Goal: Communication & Community: Answer question/provide support

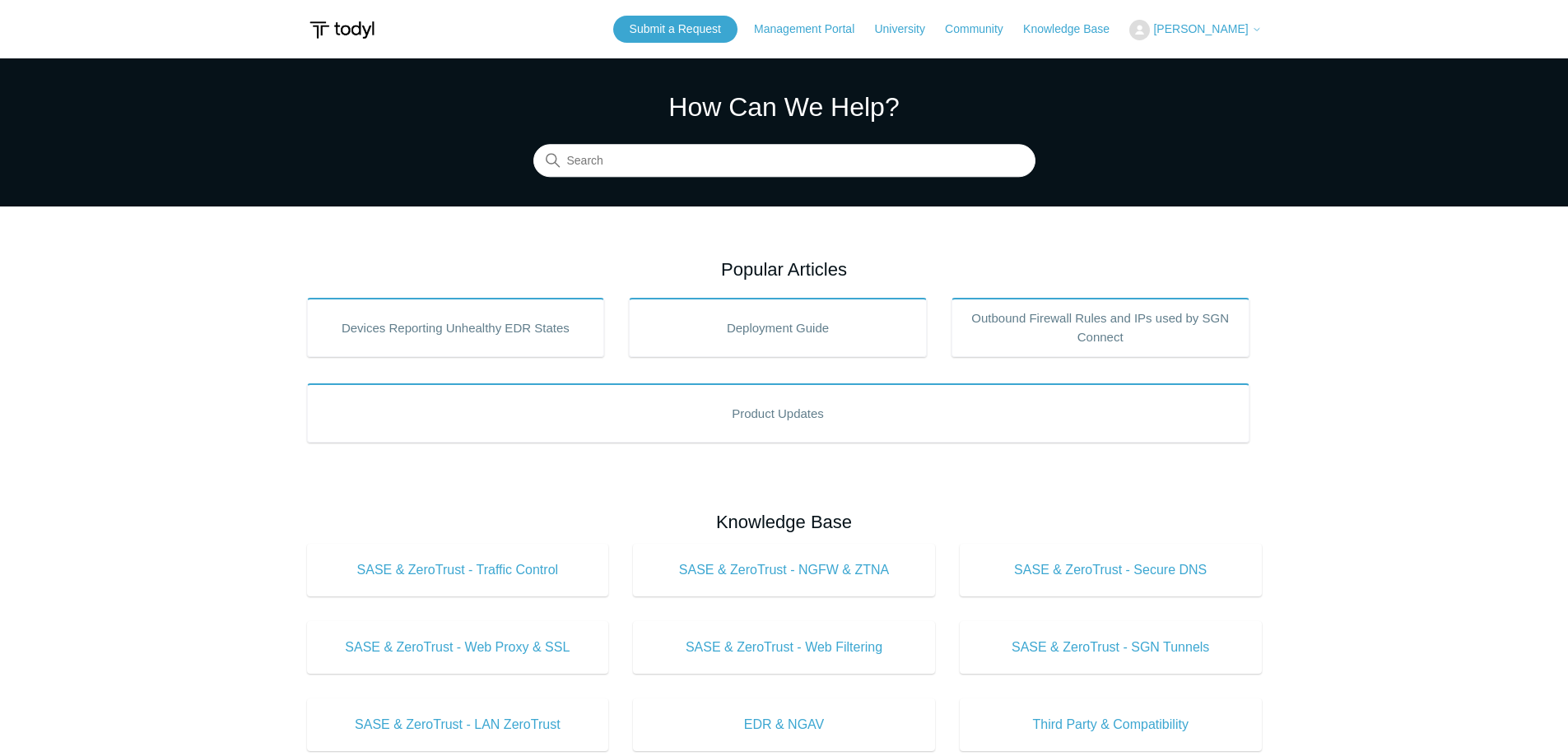
click at [1189, 28] on span "[PERSON_NAME]" at bounding box center [1201, 28] width 95 height 13
click at [1251, 63] on link "My Support Requests" at bounding box center [1210, 64] width 160 height 28
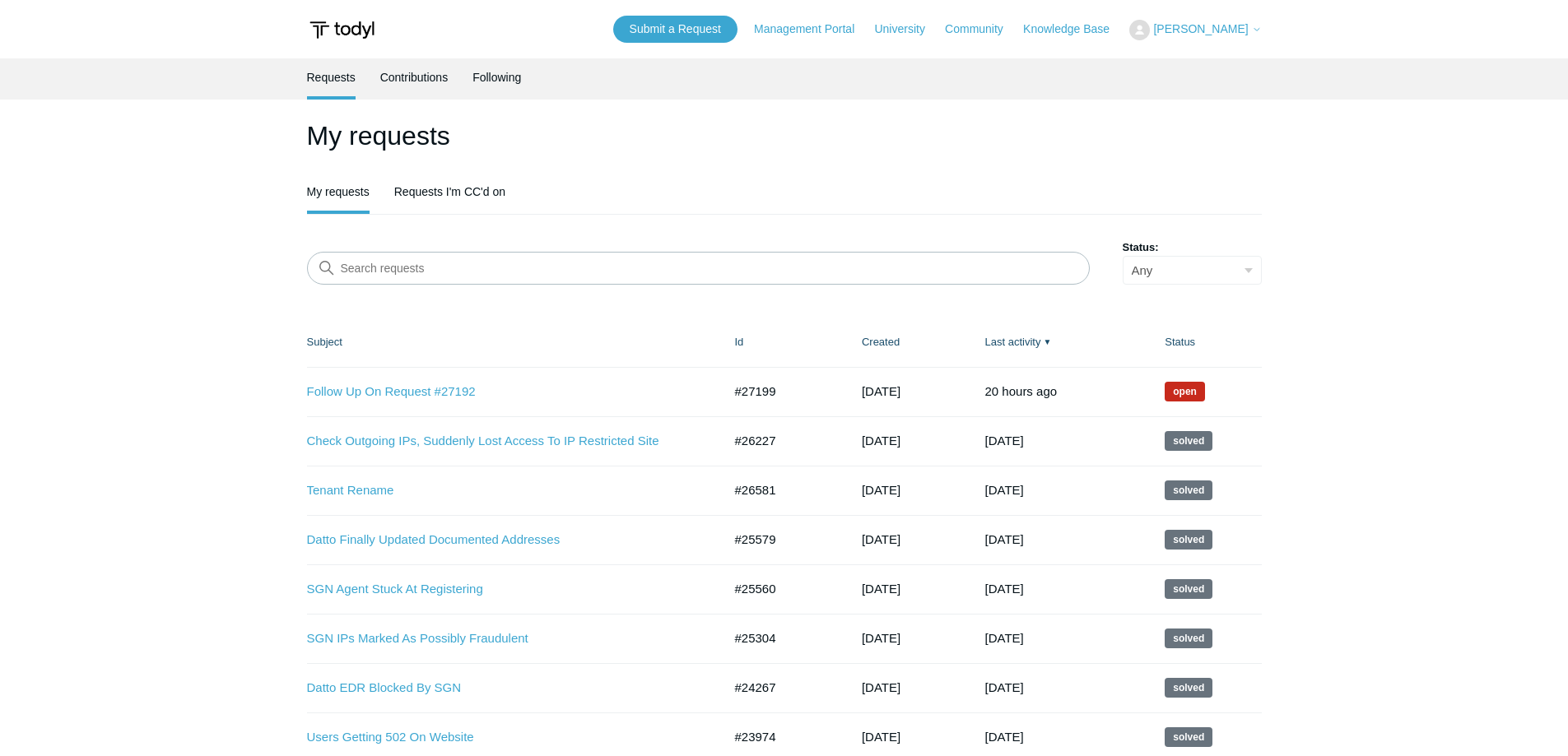
click at [422, 393] on link "Follow Up On Request #27192" at bounding box center [502, 392] width 391 height 19
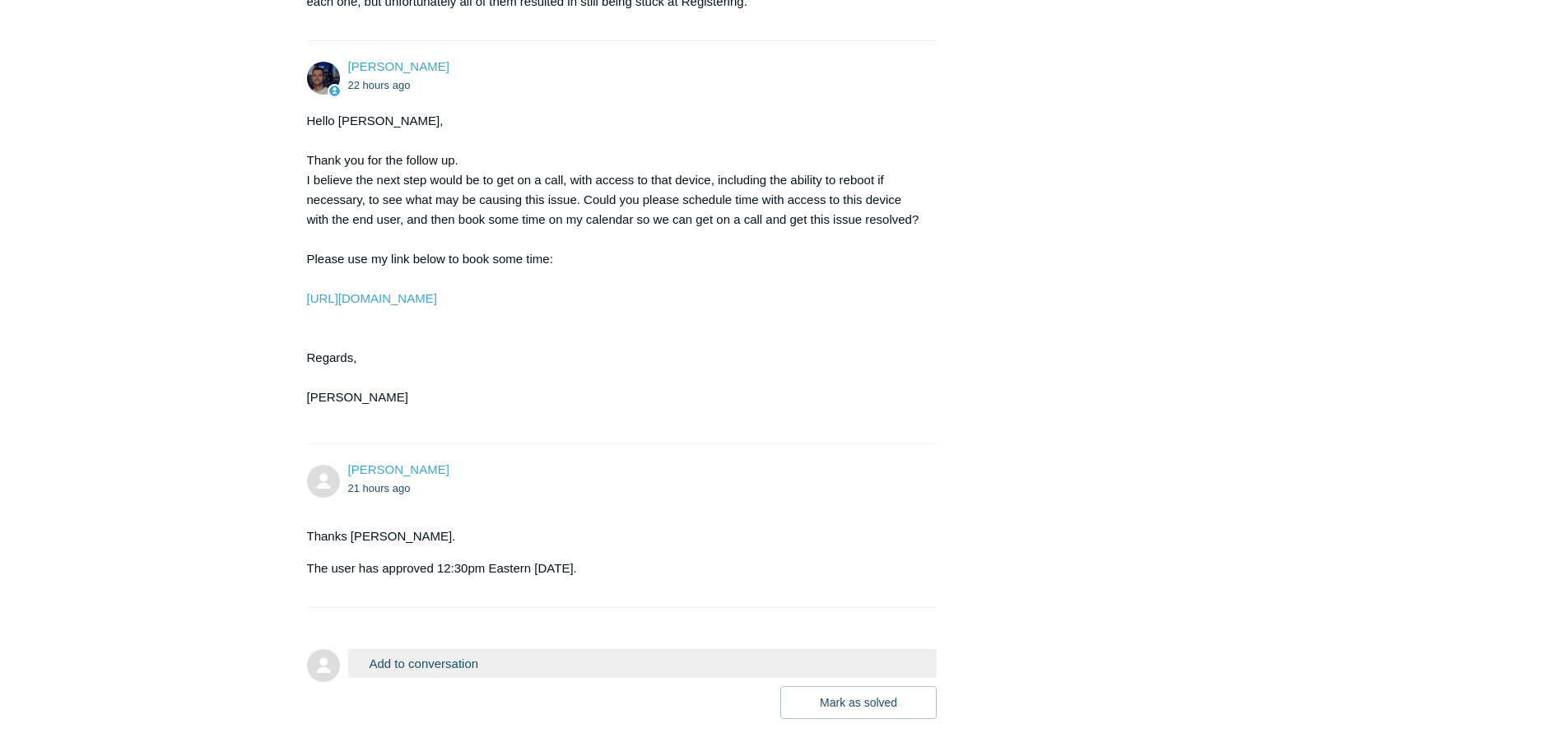
scroll to position [965, 0]
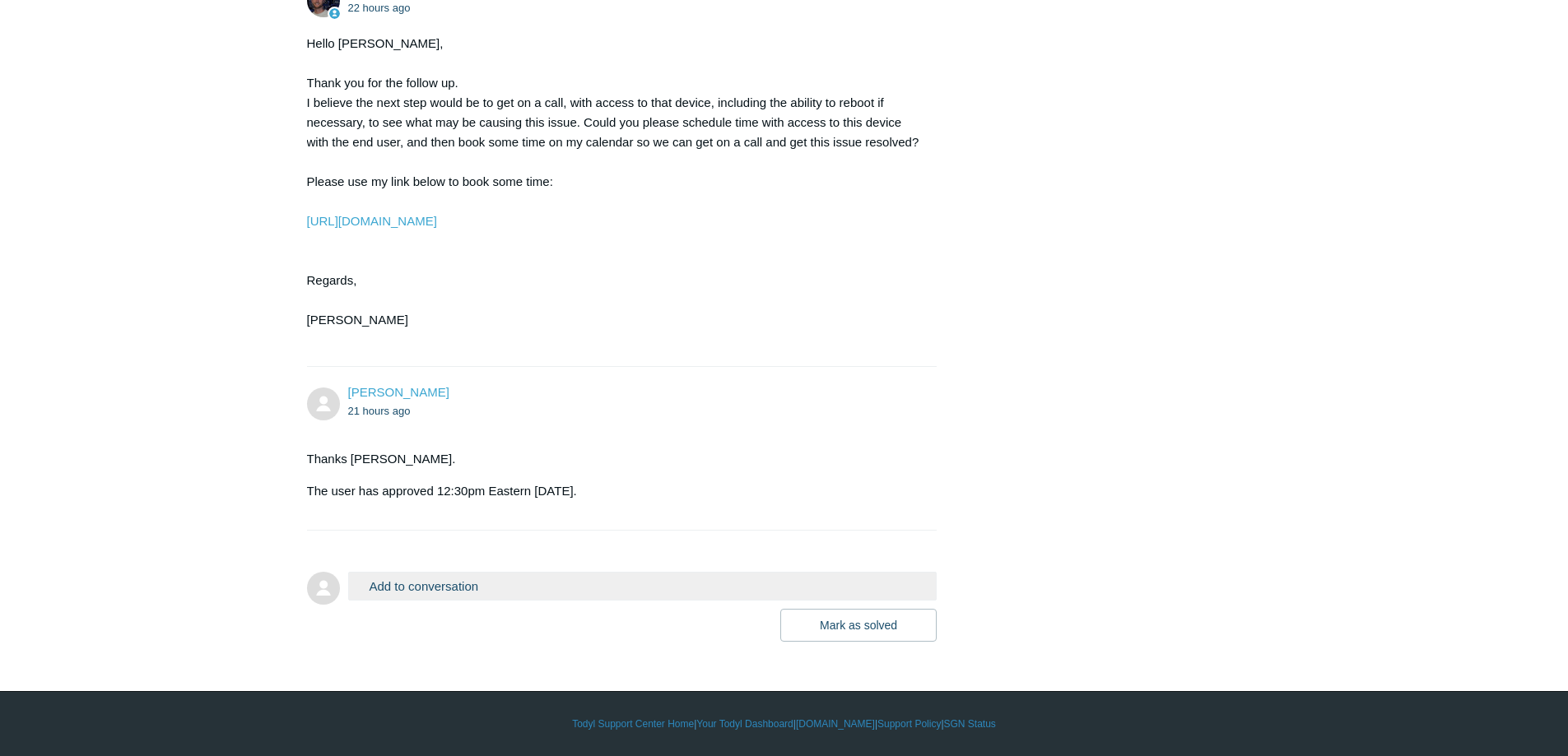
click at [537, 590] on button "Add to conversation" at bounding box center [643, 585] width 589 height 28
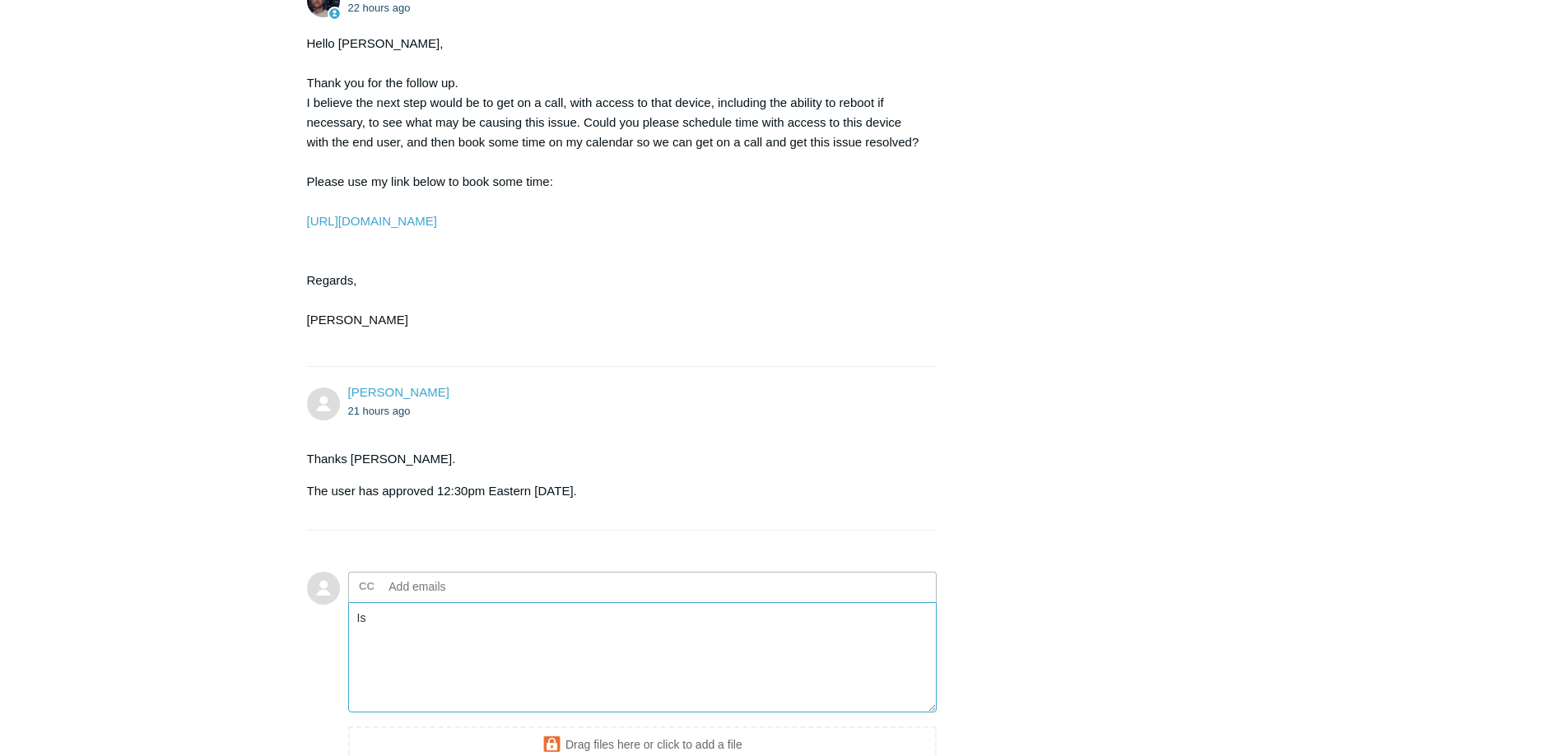
type textarea "I"
drag, startPoint x: 548, startPoint y: 595, endPoint x: 547, endPoint y: 565, distance: 30.0
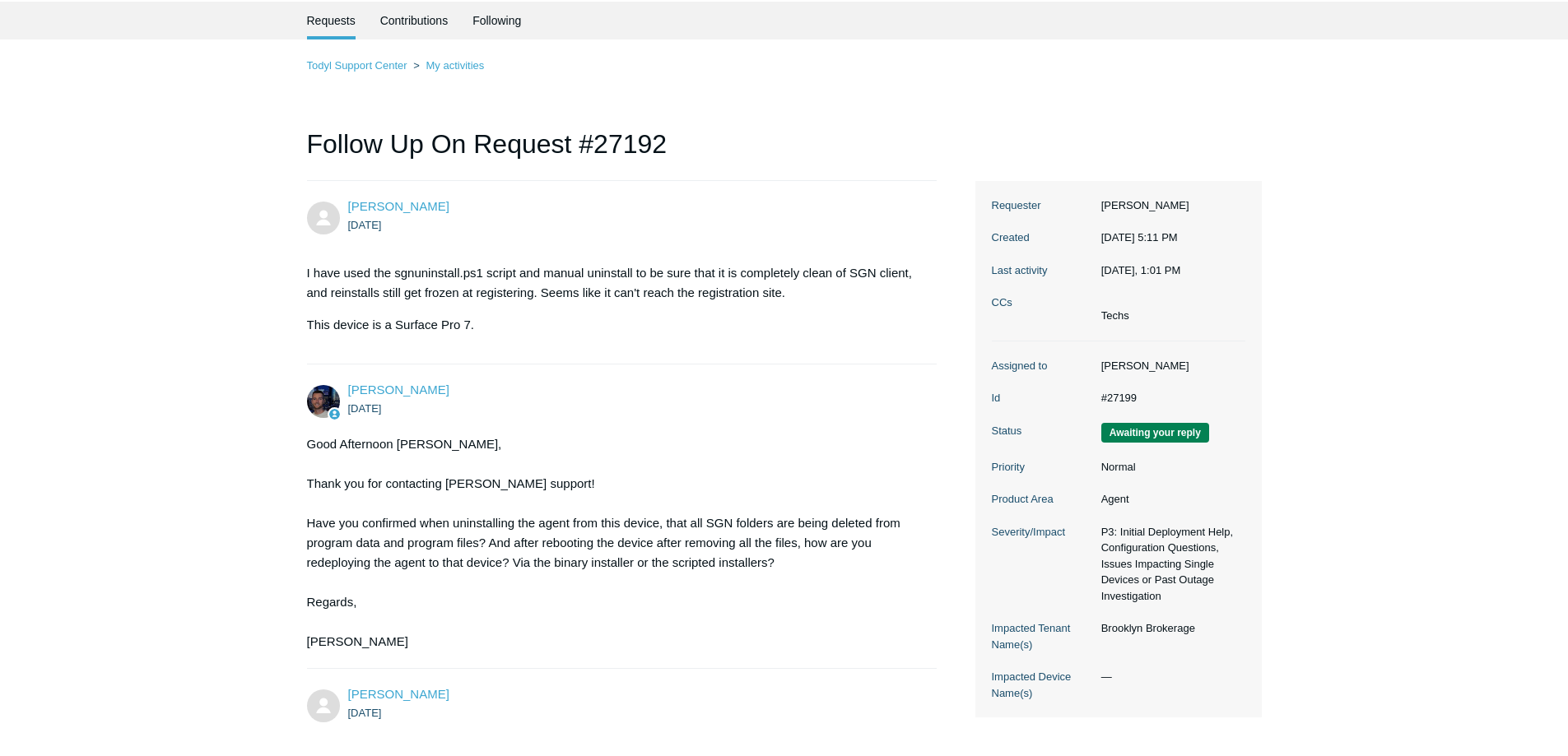
scroll to position [0, 0]
